Goal: Task Accomplishment & Management: Use online tool/utility

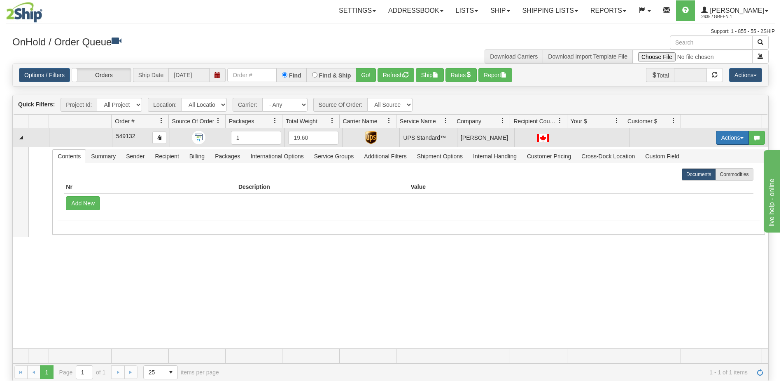
click at [738, 141] on button "Actions" at bounding box center [732, 138] width 33 height 14
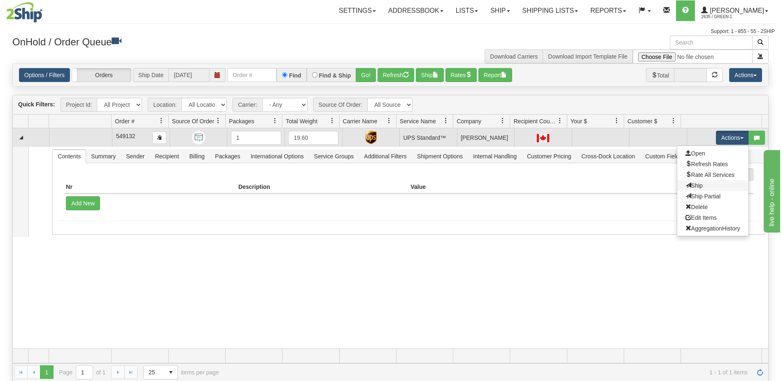
click at [718, 187] on link "Ship" at bounding box center [713, 185] width 71 height 11
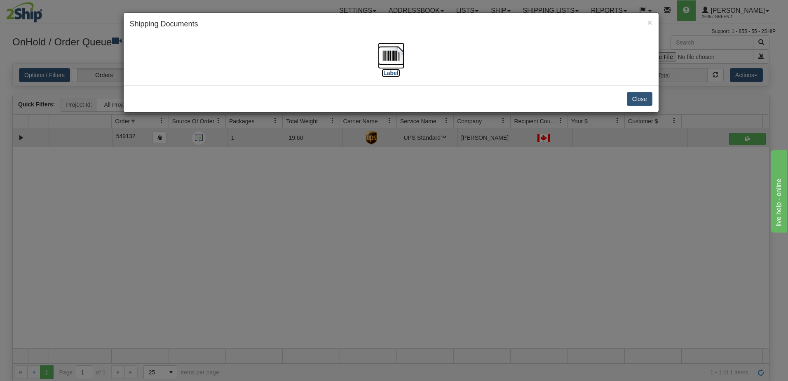
click at [392, 73] on label "[Label]" at bounding box center [390, 73] width 19 height 8
click at [643, 104] on button "Close" at bounding box center [639, 99] width 26 height 14
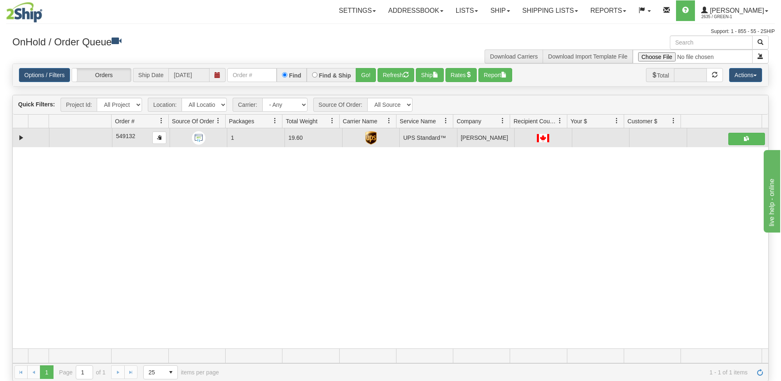
click at [446, 238] on div "31760291 LIBERTY_COSTCO 91455589 0 549132 1 19.60 UPS Standard™ Shipping Dept J…" at bounding box center [391, 238] width 756 height 220
click at [553, 9] on link "Shipping lists" at bounding box center [551, 10] width 68 height 21
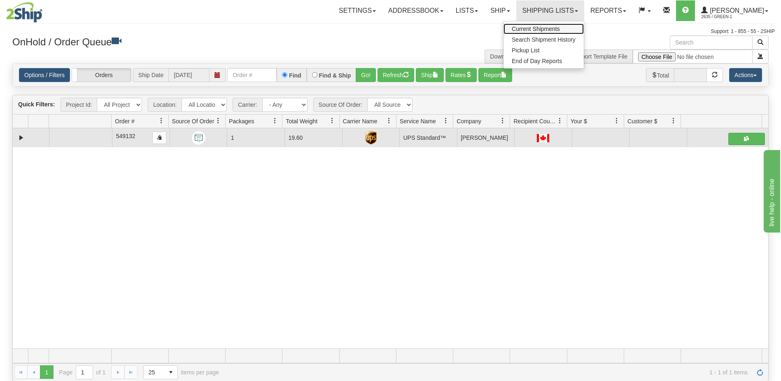
click at [556, 26] on span "Current Shipments" at bounding box center [536, 29] width 48 height 7
